Goal: Check status: Check status

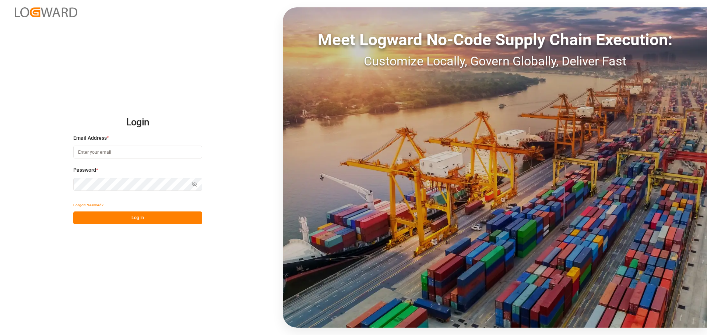
type input "[PERSON_NAME][EMAIL_ADDRESS][DOMAIN_NAME]"
click at [154, 221] on button "Log In" at bounding box center [137, 218] width 129 height 13
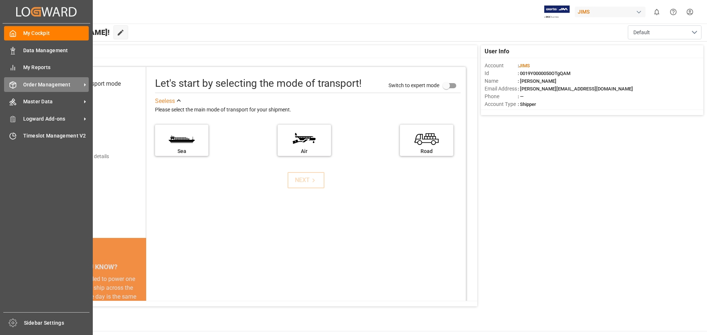
click at [65, 90] on div "Order Management Order Management" at bounding box center [46, 84] width 85 height 14
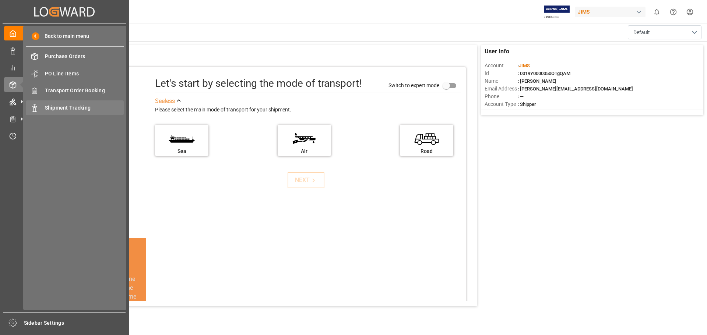
click at [89, 104] on span "Shipment Tracking" at bounding box center [84, 108] width 79 height 8
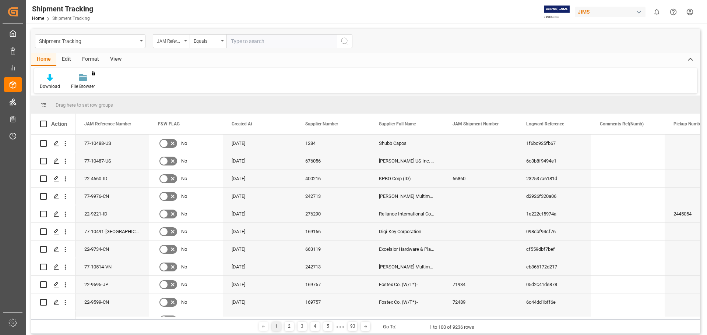
click at [280, 35] on input "text" at bounding box center [281, 41] width 110 height 14
type input "77-9577-CN"
click at [343, 41] on icon "search button" at bounding box center [344, 41] width 9 height 9
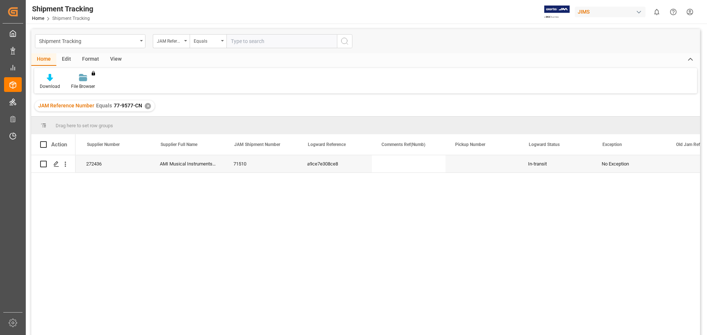
scroll to position [0, 219]
click at [434, 204] on div "No [DATE] 272436 AMI Musical Instruments GmbH 71510 a9ce7e308ce8 In-transit No …" at bounding box center [387, 247] width 624 height 185
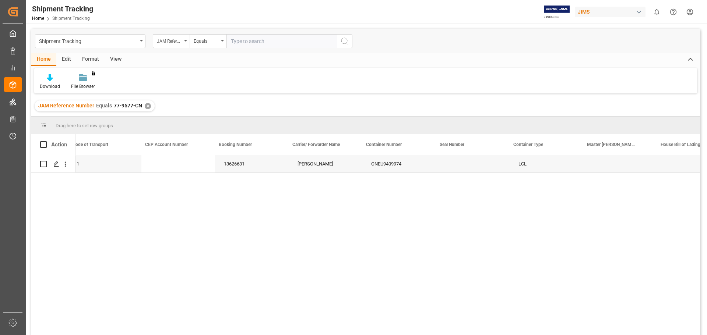
scroll to position [0, 0]
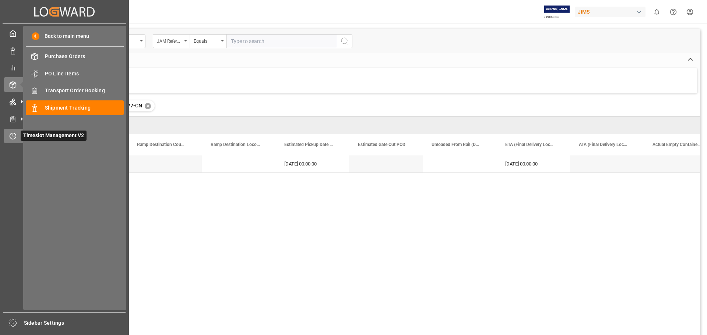
click at [18, 138] on div "Timeslot Management V2 Timeslot Management V2" at bounding box center [64, 136] width 121 height 14
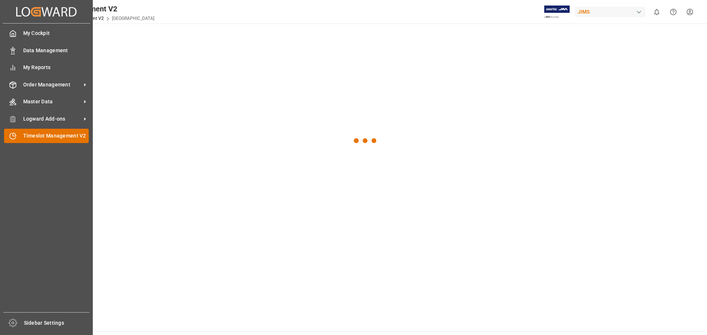
click at [40, 134] on span "Timeslot Management V2" at bounding box center [56, 136] width 66 height 8
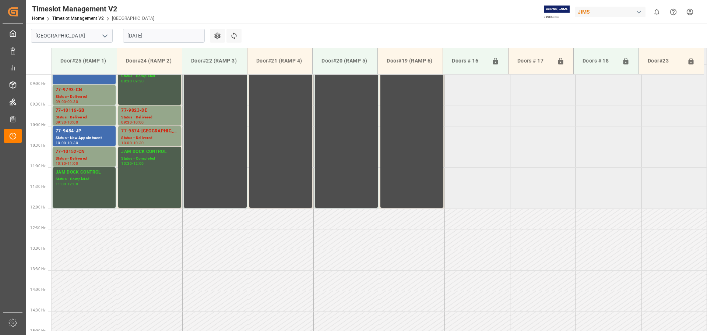
scroll to position [367, 0]
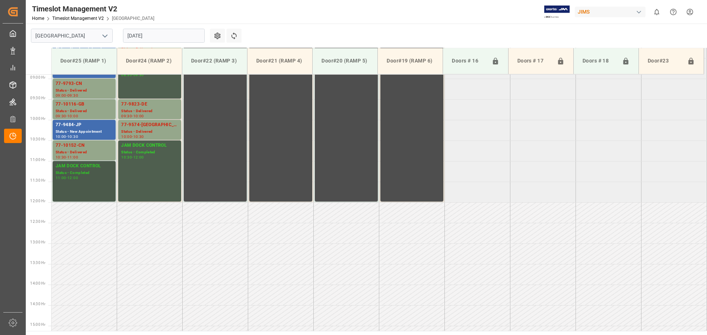
click at [88, 174] on div "Status - Completed" at bounding box center [84, 173] width 57 height 6
click at [88, 149] on div "77-10152-CN" at bounding box center [84, 145] width 57 height 7
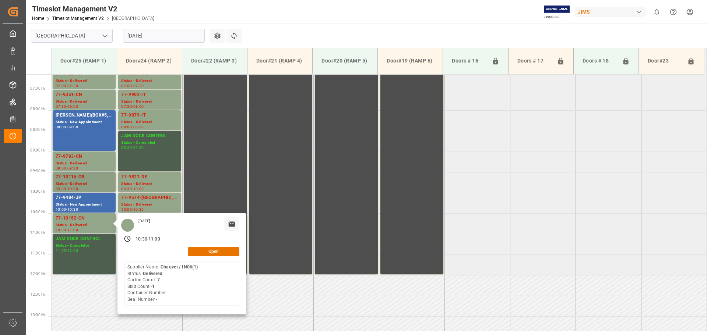
scroll to position [293, 0]
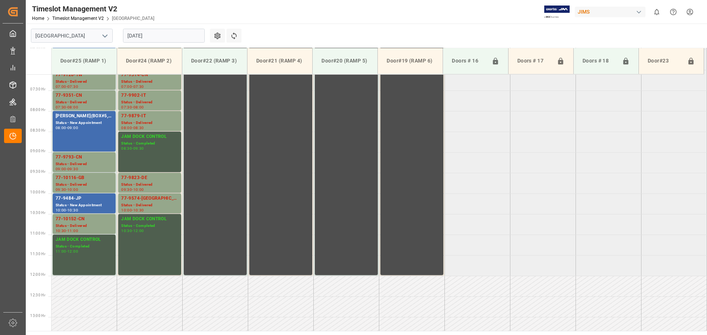
click at [83, 199] on div "77-9484-JP" at bounding box center [84, 198] width 57 height 7
click at [85, 180] on div "77-10116-GB" at bounding box center [84, 177] width 57 height 7
click at [84, 164] on div "Status - Delivered" at bounding box center [84, 164] width 57 height 6
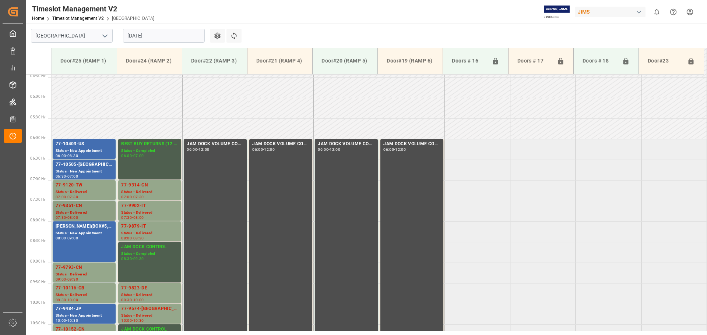
click at [98, 204] on div "77-9351-CN" at bounding box center [84, 205] width 57 height 7
click at [98, 191] on div "Status - Delivered" at bounding box center [84, 192] width 57 height 6
click at [98, 172] on div "Status - New Appointment" at bounding box center [84, 172] width 57 height 6
click at [98, 148] on div "Status - New Appointment" at bounding box center [84, 151] width 57 height 6
click at [159, 194] on div "Status - Delivered" at bounding box center [149, 192] width 57 height 6
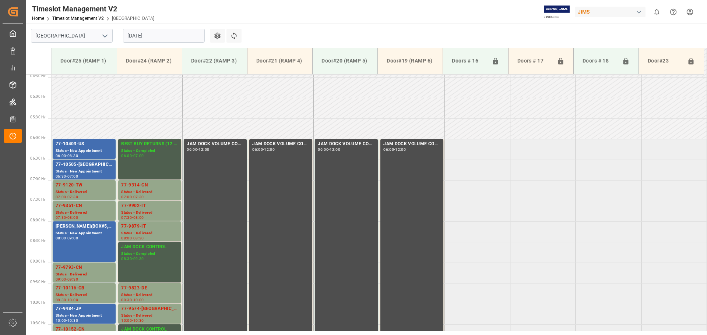
click at [158, 211] on div "Status - Delivered" at bounding box center [149, 213] width 57 height 6
click at [157, 230] on div "Status - Delivered" at bounding box center [149, 233] width 57 height 6
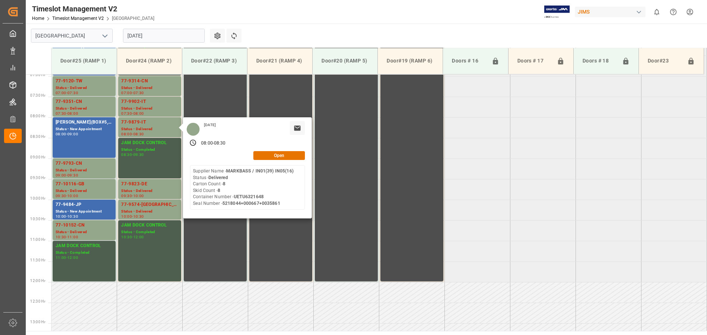
scroll to position [293, 0]
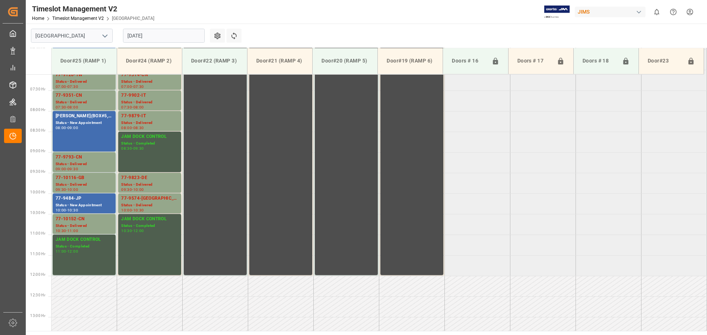
click at [155, 180] on div "77-9823-DE" at bounding box center [149, 177] width 57 height 7
click at [155, 204] on div "Status - Delivered" at bounding box center [149, 205] width 57 height 6
click at [153, 229] on div "10:30 - 12:00" at bounding box center [149, 231] width 57 height 4
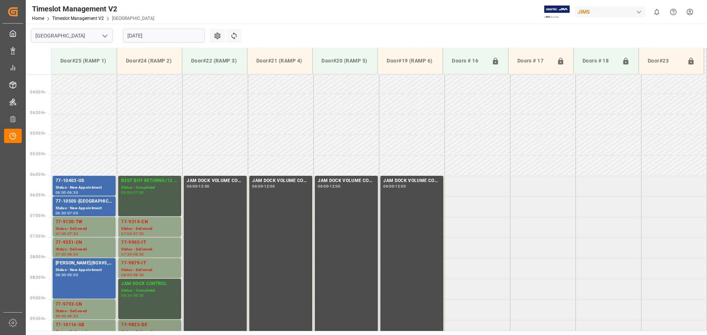
scroll to position [256, 0]
